Goal: Task Accomplishment & Management: Use online tool/utility

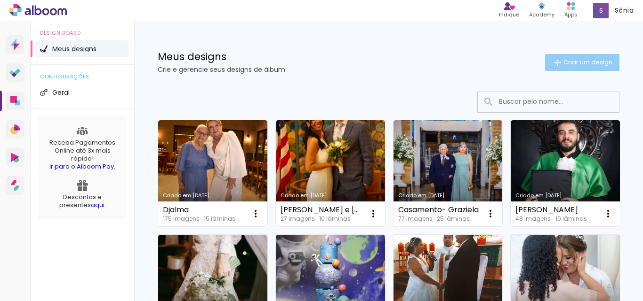
click at [563, 59] on span "Criar um design" at bounding box center [587, 62] width 49 height 6
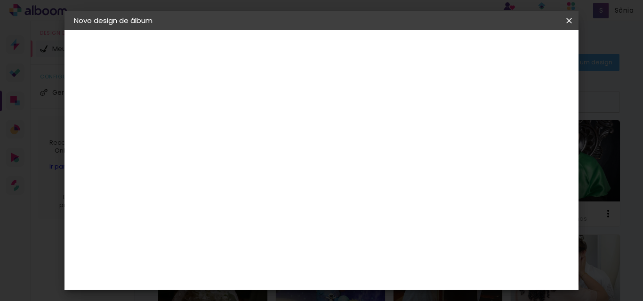
click at [231, 116] on paper-input-container "Título do álbum" at bounding box center [227, 127] width 7 height 24
click at [228, 130] on input at bounding box center [228, 126] width 0 height 15
type input "teste"
type paper-input "teste"
click at [0, 0] on slot "Avançar" at bounding box center [0, 0] width 0 height 0
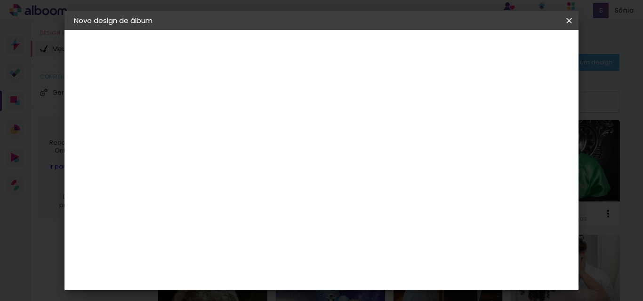
click at [404, 137] on paper-item "Tamanho Livre" at bounding box center [358, 143] width 90 height 21
click at [0, 0] on slot "Avançar" at bounding box center [0, 0] width 0 height 0
type input "4"
type paper-input "4"
click at [527, 147] on input "4" at bounding box center [522, 142] width 17 height 14
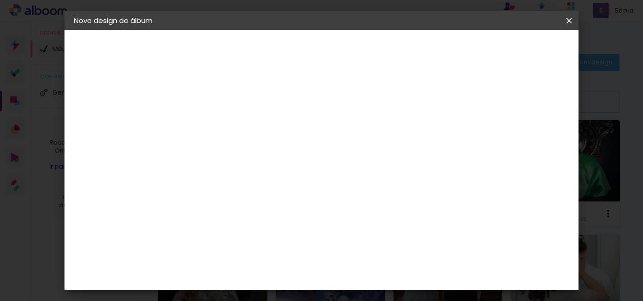
type input "3"
type paper-input "3"
click at [527, 147] on input "3" at bounding box center [523, 142] width 17 height 14
drag, startPoint x: 200, startPoint y: 207, endPoint x: 214, endPoint y: 208, distance: 14.1
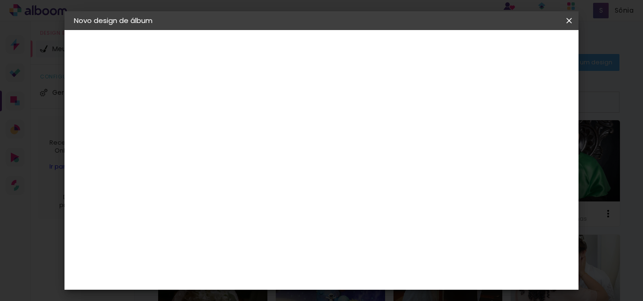
click at [214, 208] on div "30" at bounding box center [204, 208] width 36 height 14
type input "20,3"
type paper-input "20,3"
drag, startPoint x: 370, startPoint y: 254, endPoint x: 395, endPoint y: 253, distance: 24.9
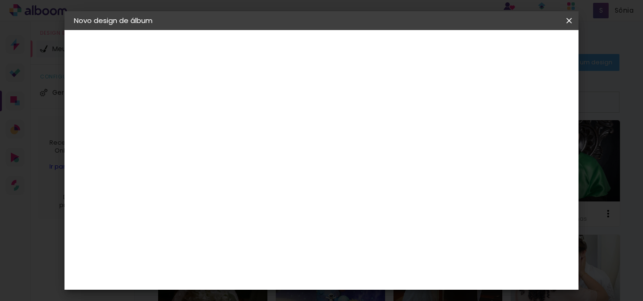
click at [395, 253] on div "60" at bounding box center [379, 256] width 36 height 14
type input "50,8"
type paper-input "50,8"
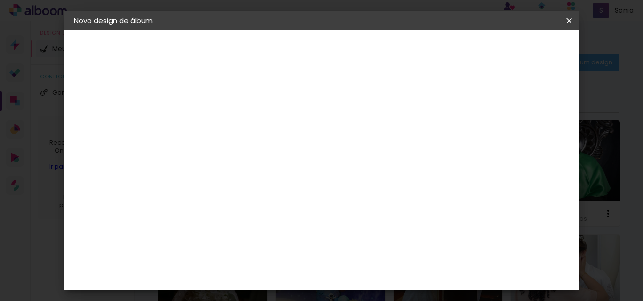
click at [510, 51] on span "Iniciar design" at bounding box center [488, 50] width 43 height 7
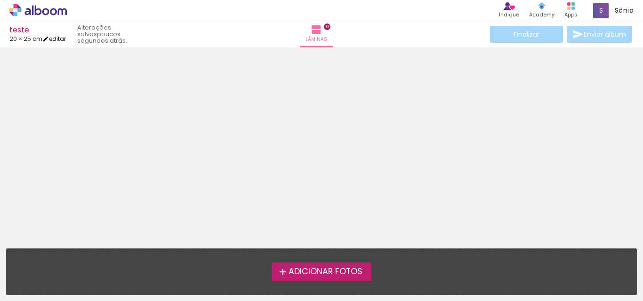
click at [56, 38] on link "editar" at bounding box center [54, 39] width 24 height 8
type input "20,3"
type input "50,8"
type input "3"
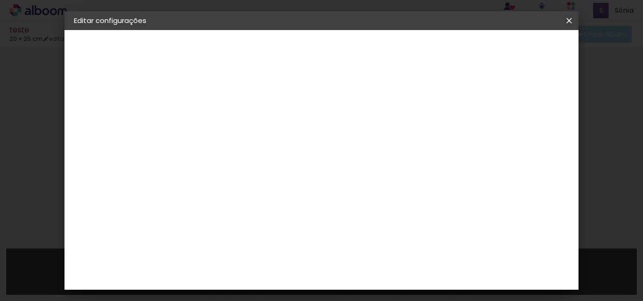
scroll to position [13, 0]
